Goal: Task Accomplishment & Management: Complete application form

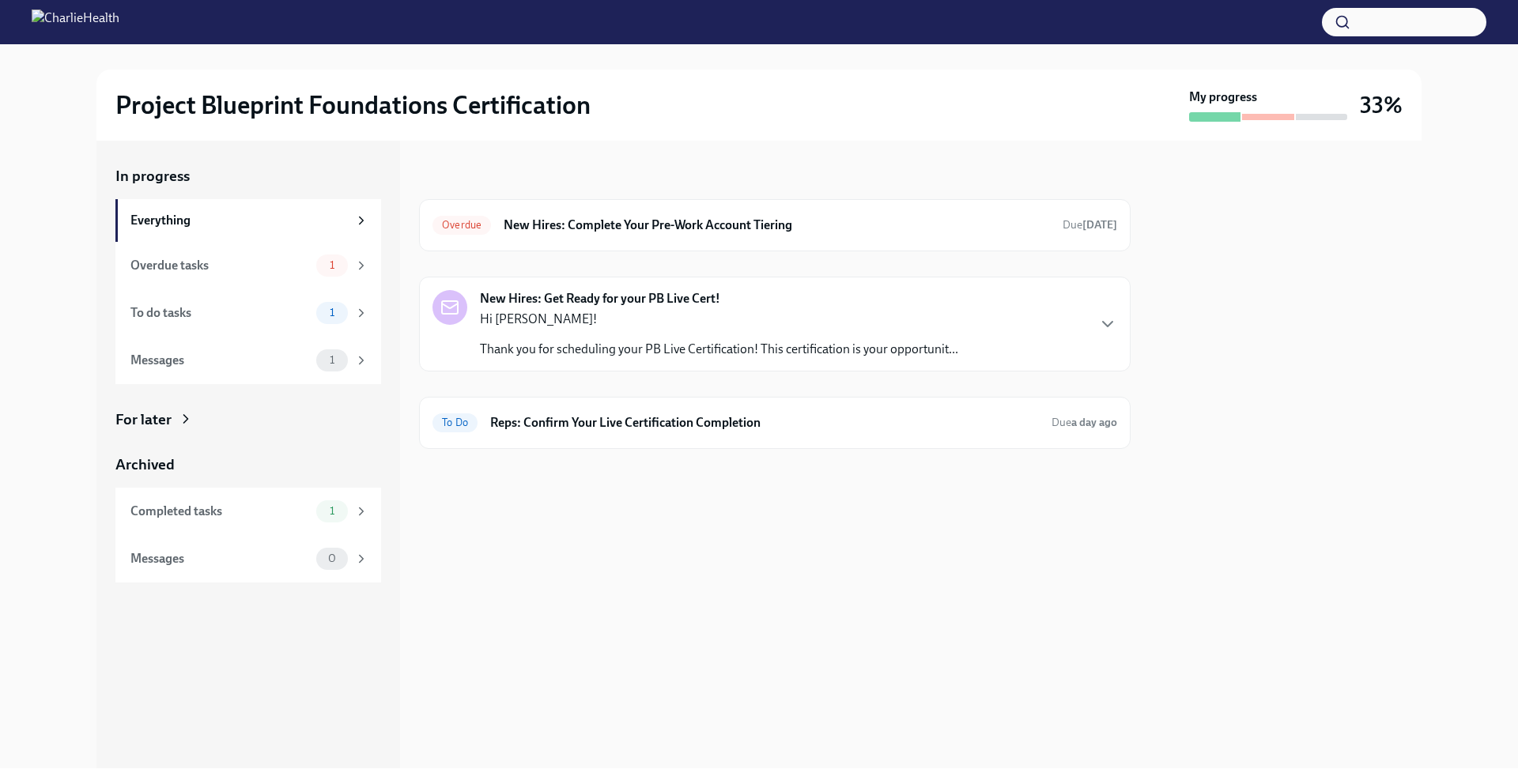
click at [660, 338] on div "Hi [PERSON_NAME]! Thank you for scheduling your PB Live Certification! This cer…" at bounding box center [719, 334] width 478 height 47
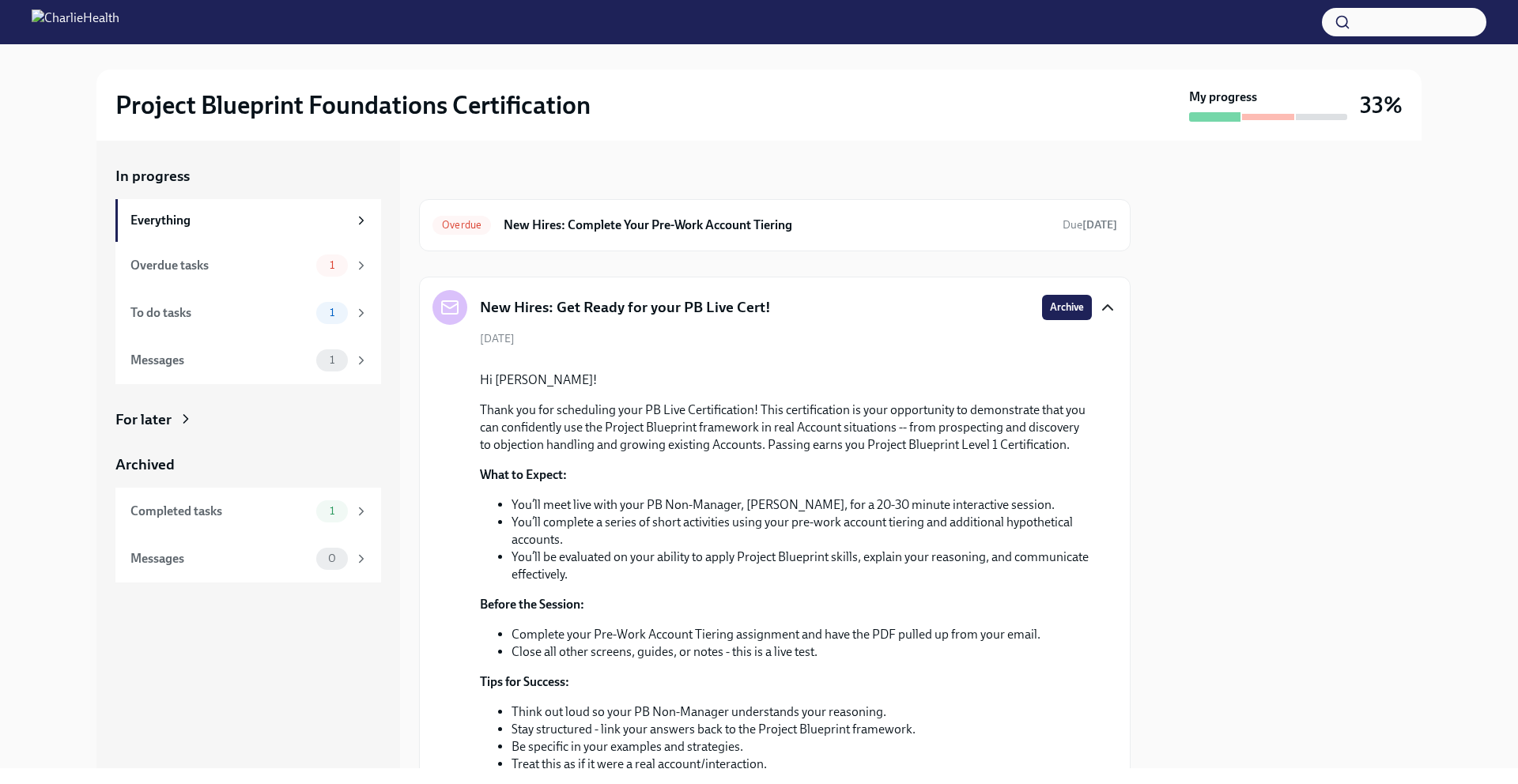
click at [1098, 309] on icon "button" at bounding box center [1107, 307] width 19 height 19
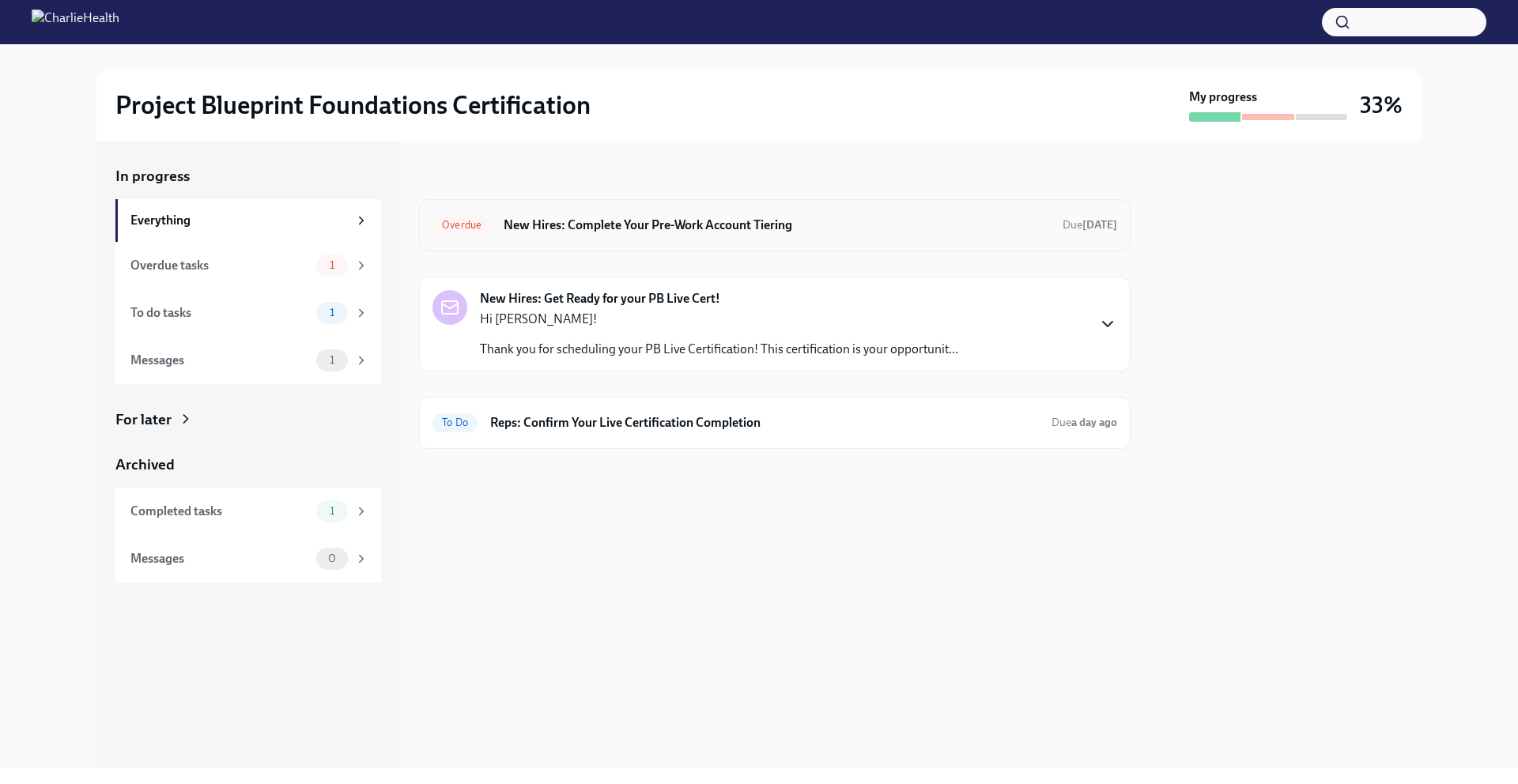
click at [623, 207] on div "Overdue New Hires: Complete Your Pre-Work Account Tiering Due [DATE]" at bounding box center [774, 226] width 712 height 52
click at [631, 220] on h6 "New Hires: Complete Your Pre-Work Account Tiering" at bounding box center [777, 225] width 546 height 17
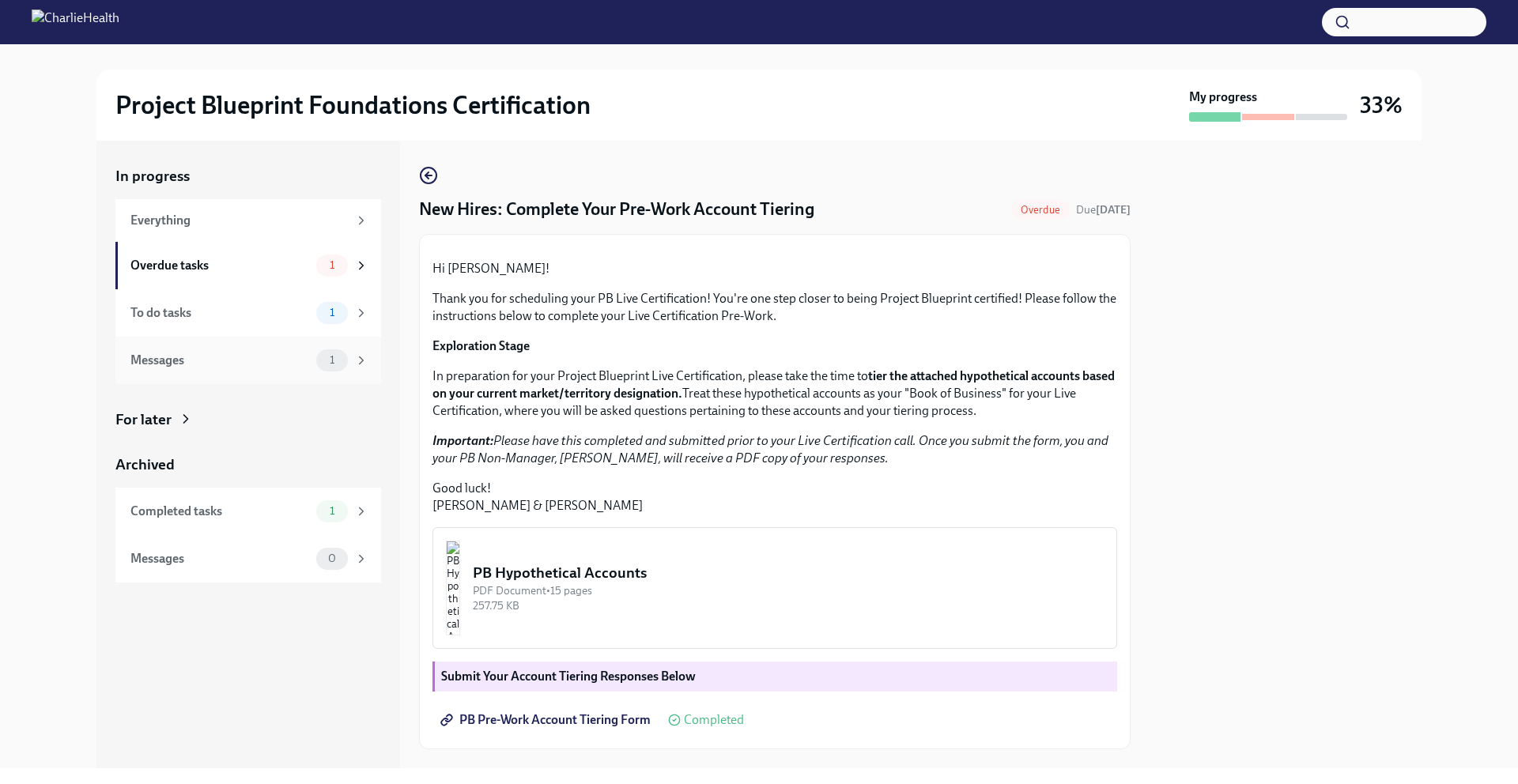
click at [291, 347] on div "Messages 1" at bounding box center [248, 360] width 266 height 47
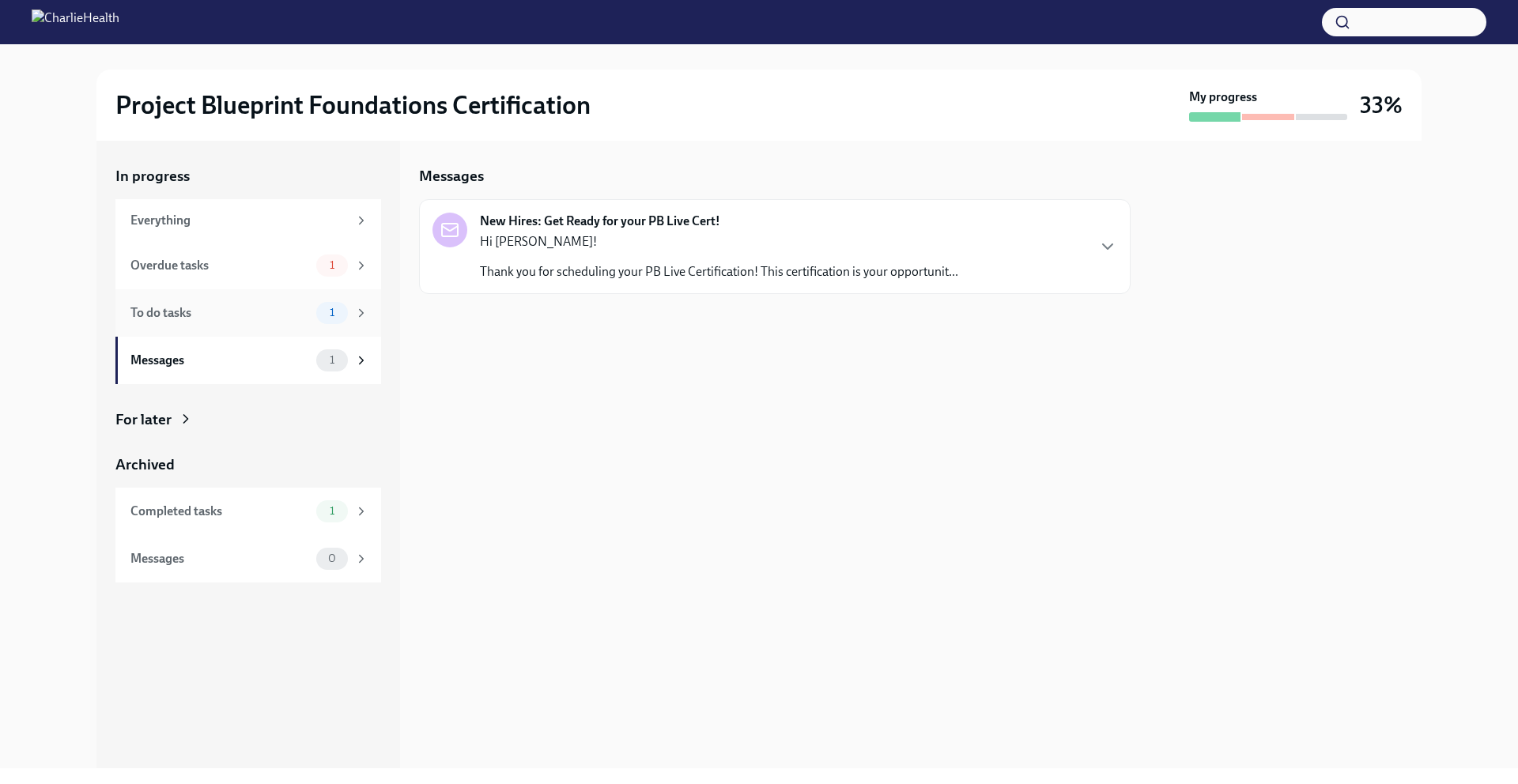
click at [288, 320] on div "To do tasks" at bounding box center [220, 312] width 179 height 17
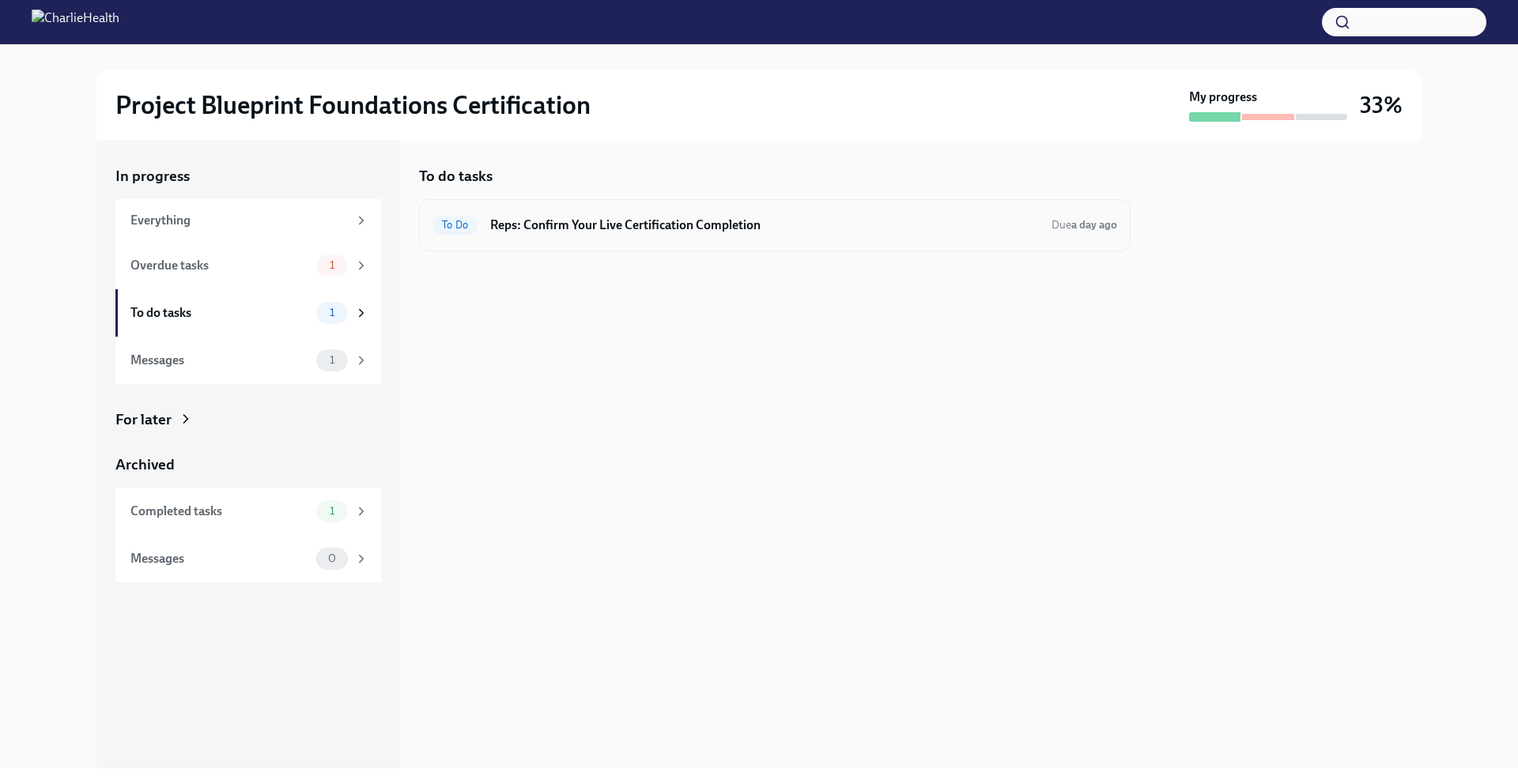
click at [741, 217] on h6 "Reps: Confirm Your Live Certification Completion" at bounding box center [764, 225] width 549 height 17
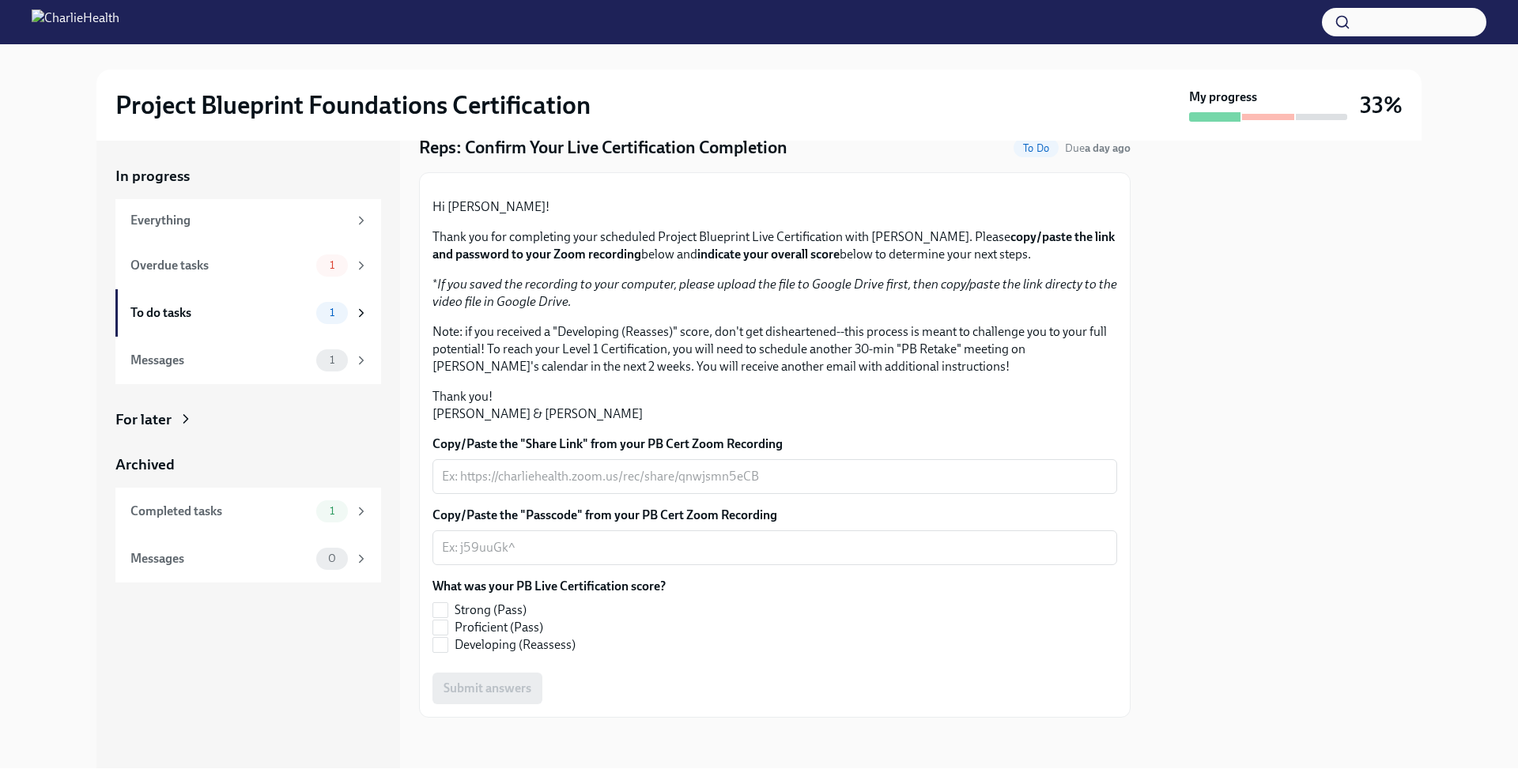
scroll to position [226, 0]
